Goal: Transaction & Acquisition: Subscribe to service/newsletter

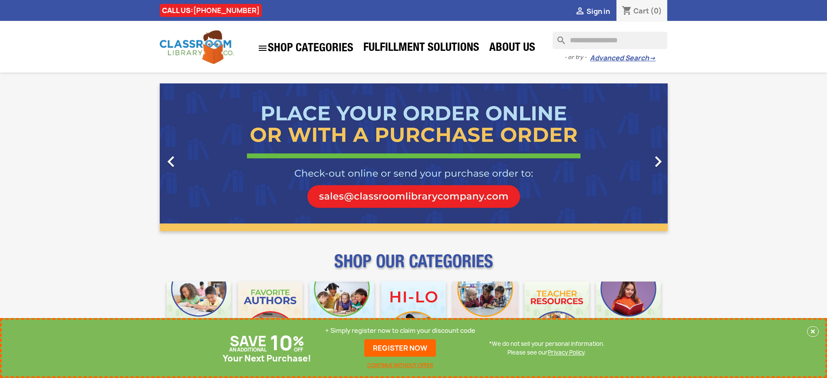
click at [400, 330] on p "+ Simply register now to claim your discount code" at bounding box center [400, 330] width 150 height 9
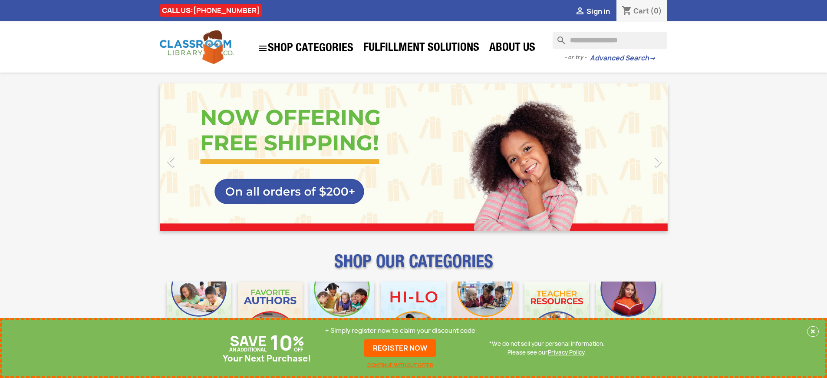
click at [400, 330] on p "+ Simply register now to claim your discount code" at bounding box center [400, 330] width 150 height 9
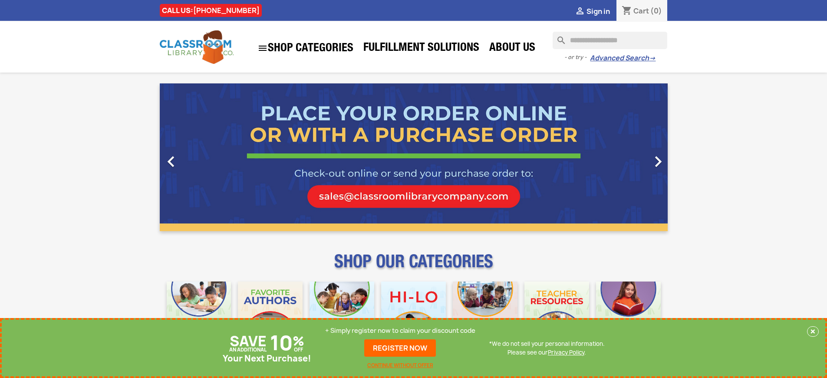
click at [402, 330] on p "+ Simply register now to claim your discount code" at bounding box center [400, 330] width 150 height 9
click at [400, 330] on p "+ Simply register now to claim your discount code" at bounding box center [400, 330] width 150 height 9
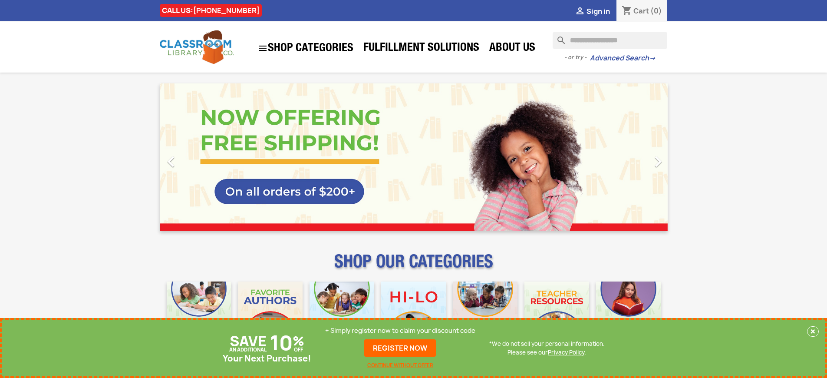
click at [400, 330] on p "+ Simply register now to claim your discount code" at bounding box center [400, 330] width 150 height 9
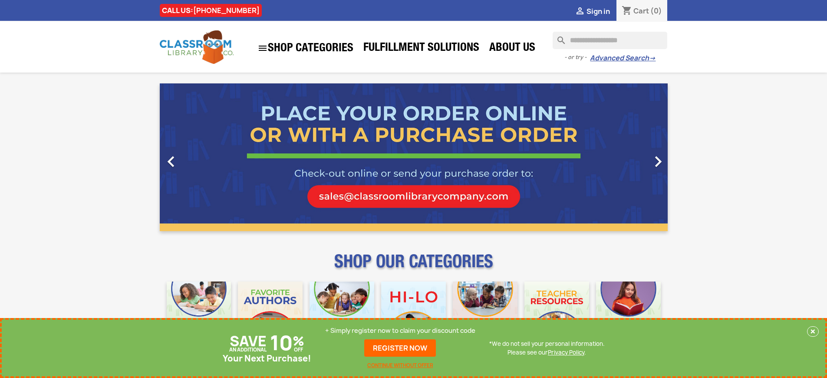
click at [402, 330] on p "+ Simply register now to claim your discount code" at bounding box center [400, 330] width 150 height 9
click at [400, 330] on p "+ Simply register now to claim your discount code" at bounding box center [400, 330] width 150 height 9
click at [402, 348] on link "REGISTER NOW" at bounding box center [400, 347] width 72 height 17
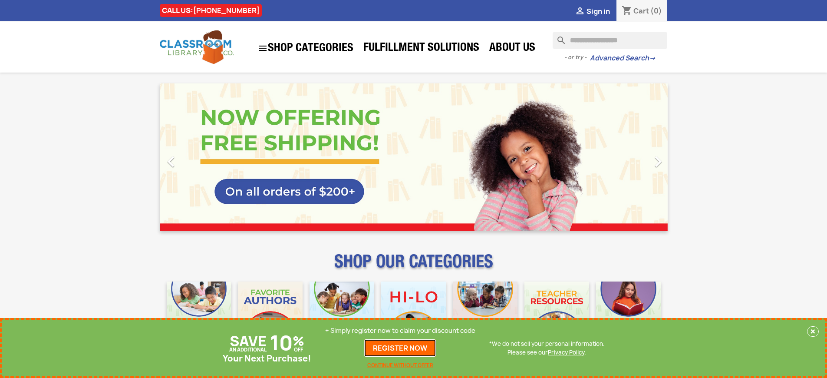
click at [400, 348] on link "REGISTER NOW" at bounding box center [400, 347] width 72 height 17
